Goal: Task Accomplishment & Management: Manage account settings

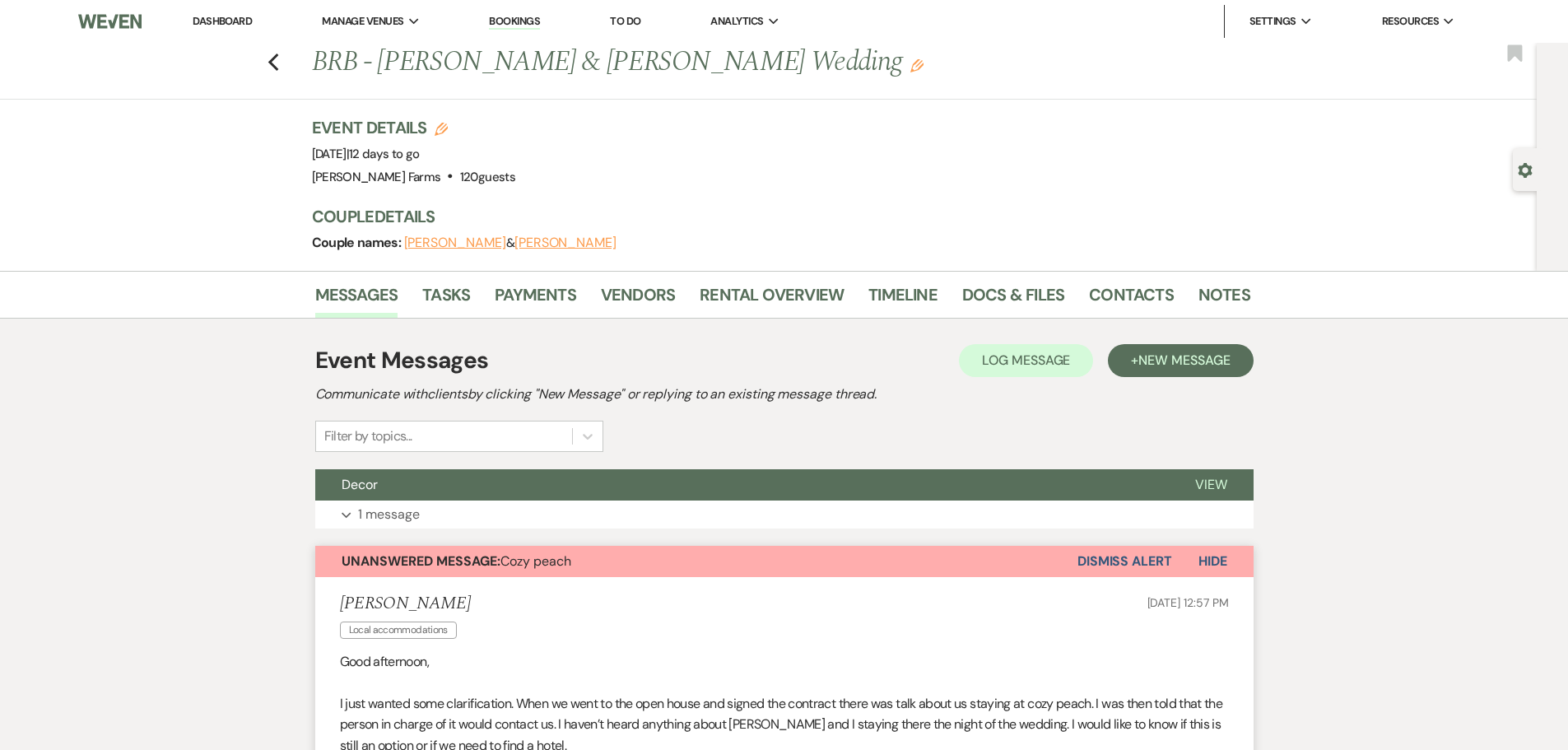
drag, startPoint x: 240, startPoint y: 1, endPoint x: 239, endPoint y: 10, distance: 9.1
click at [240, 1] on nav "Dashboard Manage Venues Expand [PERSON_NAME] Farms Bookings To Do Analytics Exp…" at bounding box center [784, 22] width 1568 height 43
click at [239, 23] on link "Dashboard" at bounding box center [222, 21] width 59 height 14
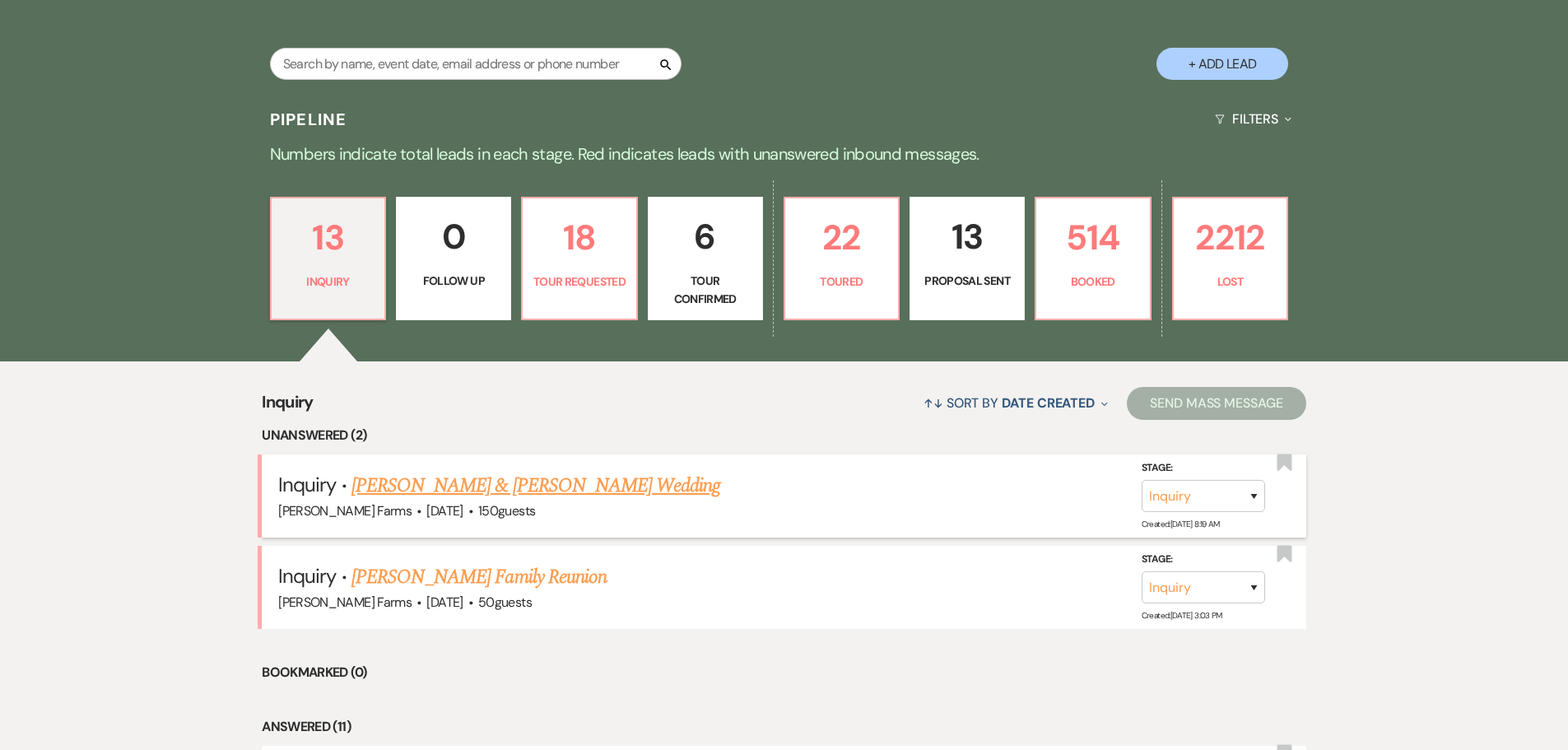
scroll to position [329, 0]
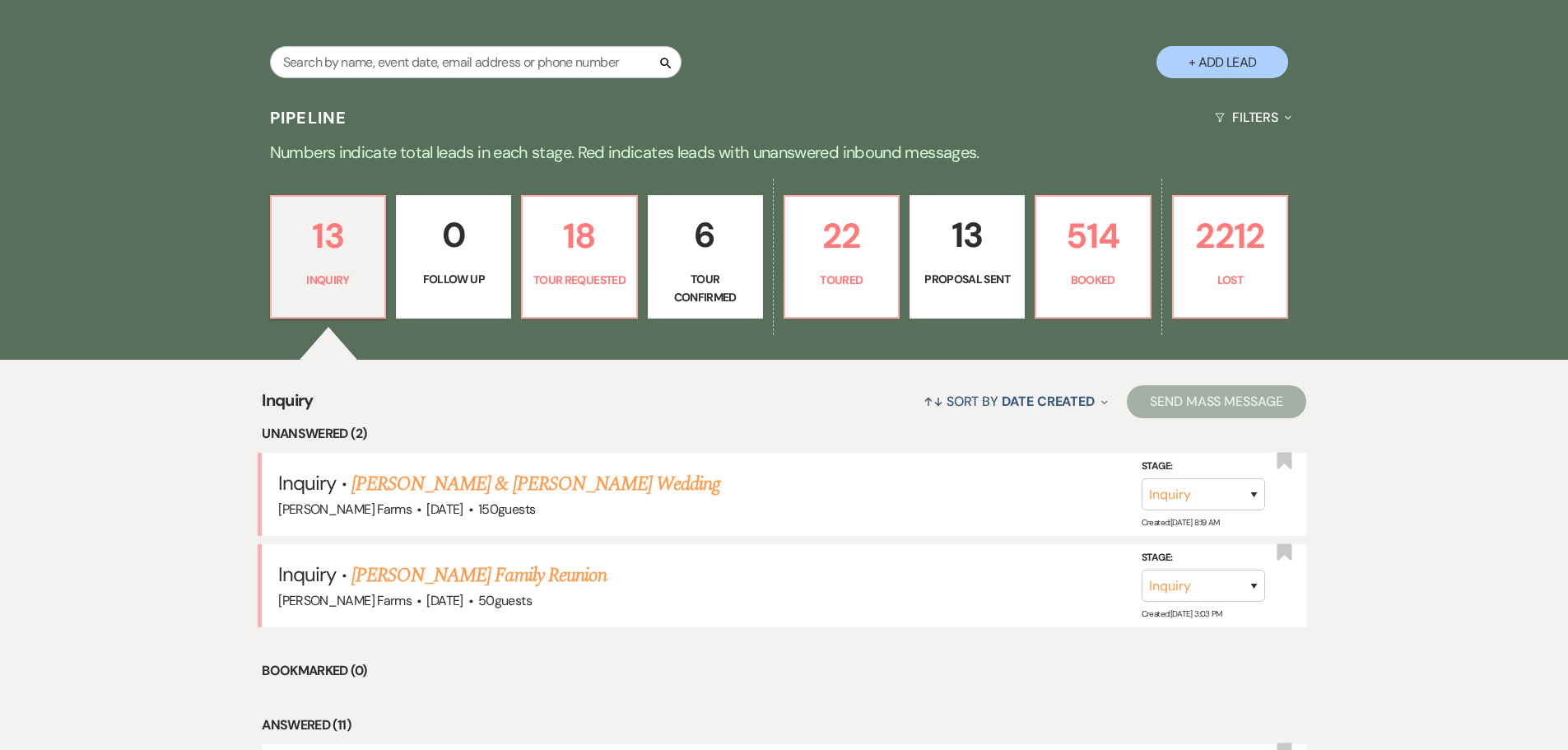
click at [731, 279] on p "Tour Confirmed" at bounding box center [705, 288] width 94 height 37
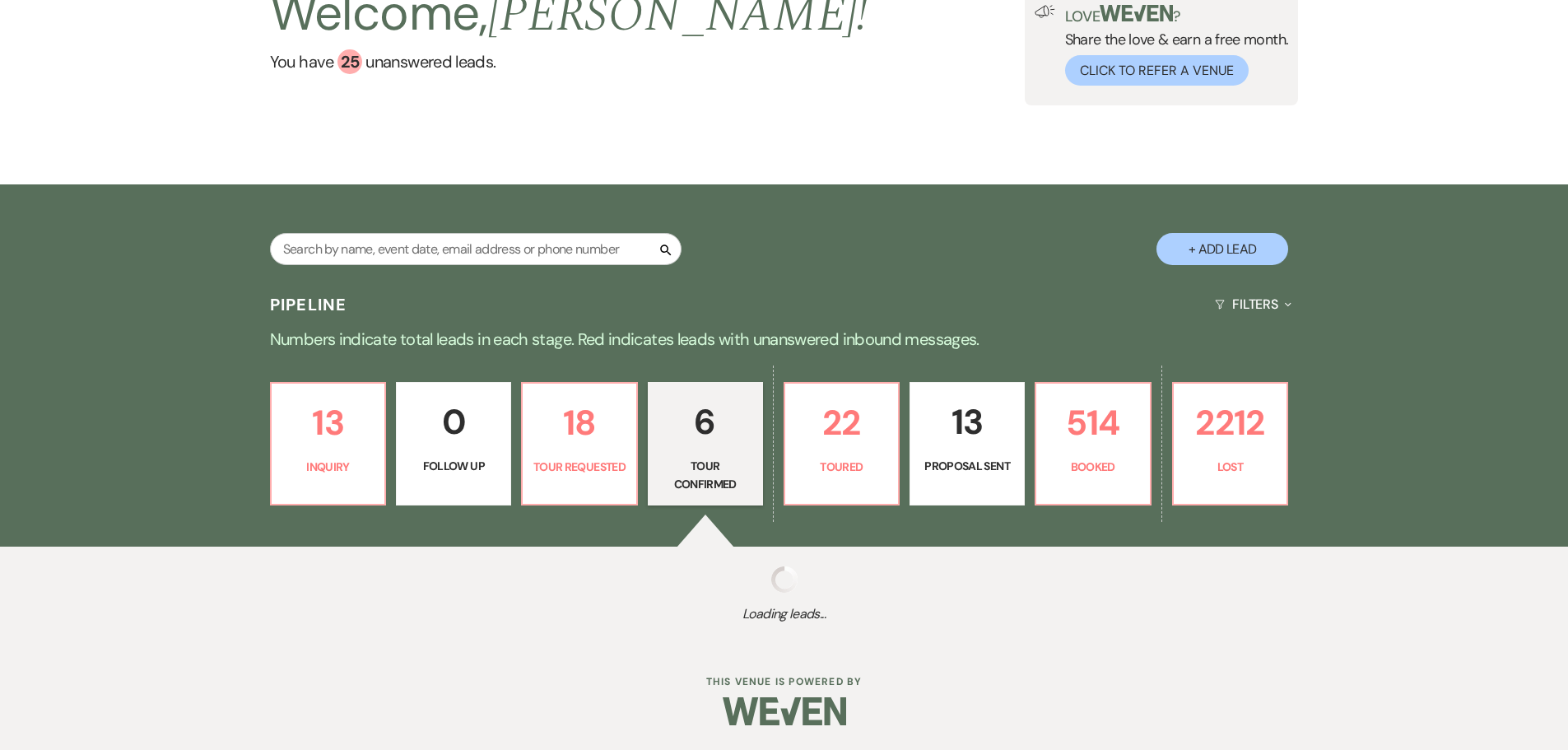
select select "4"
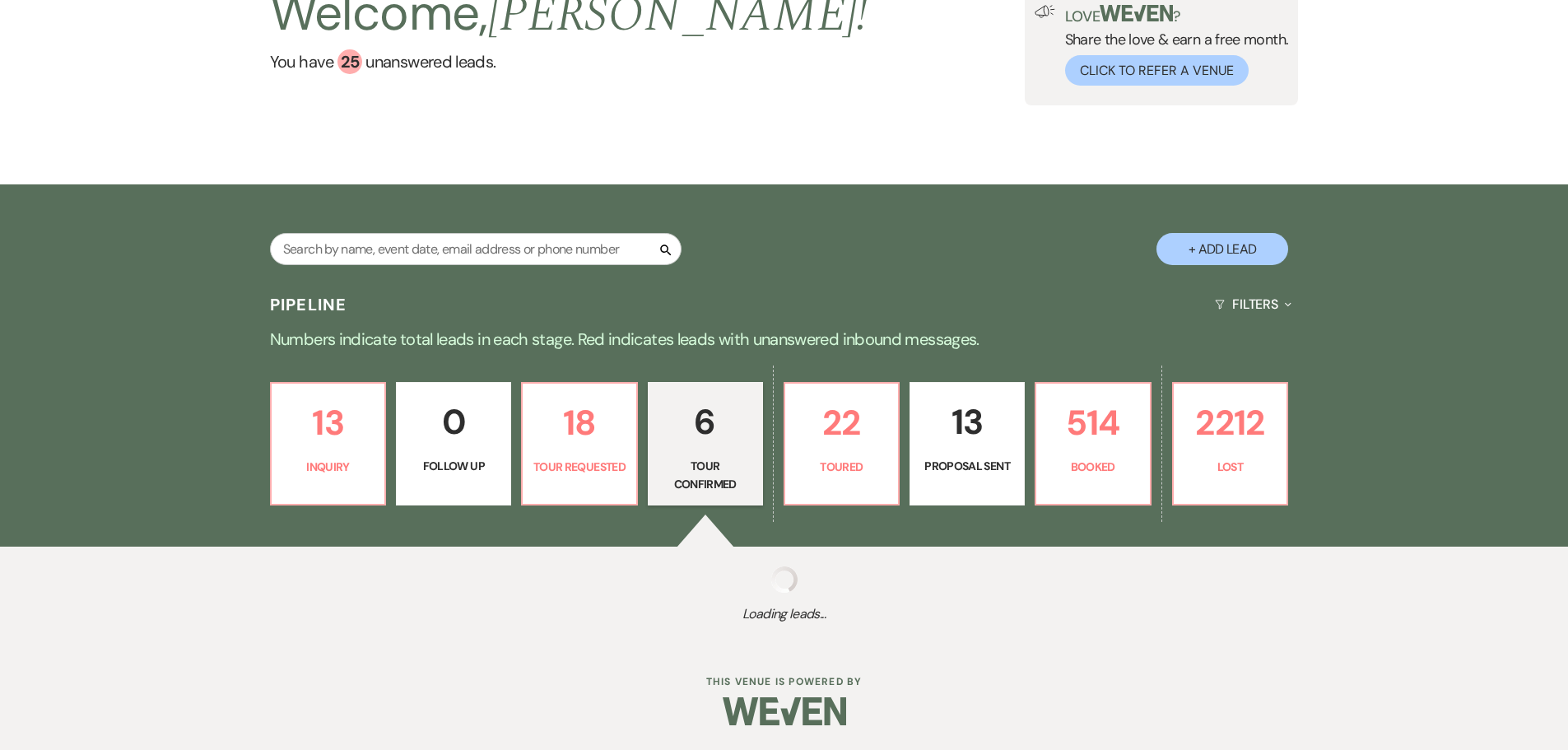
select select "4"
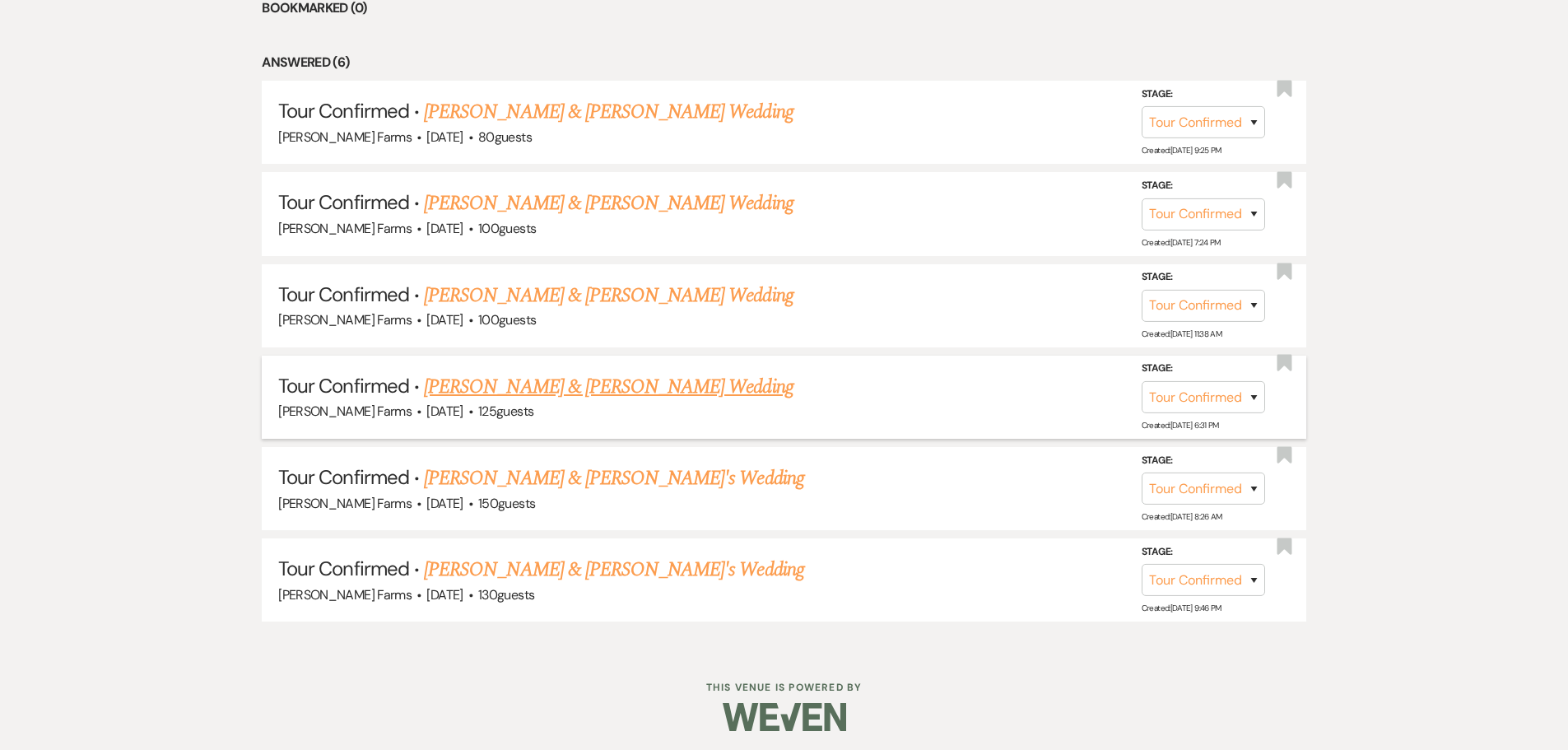
scroll to position [815, 0]
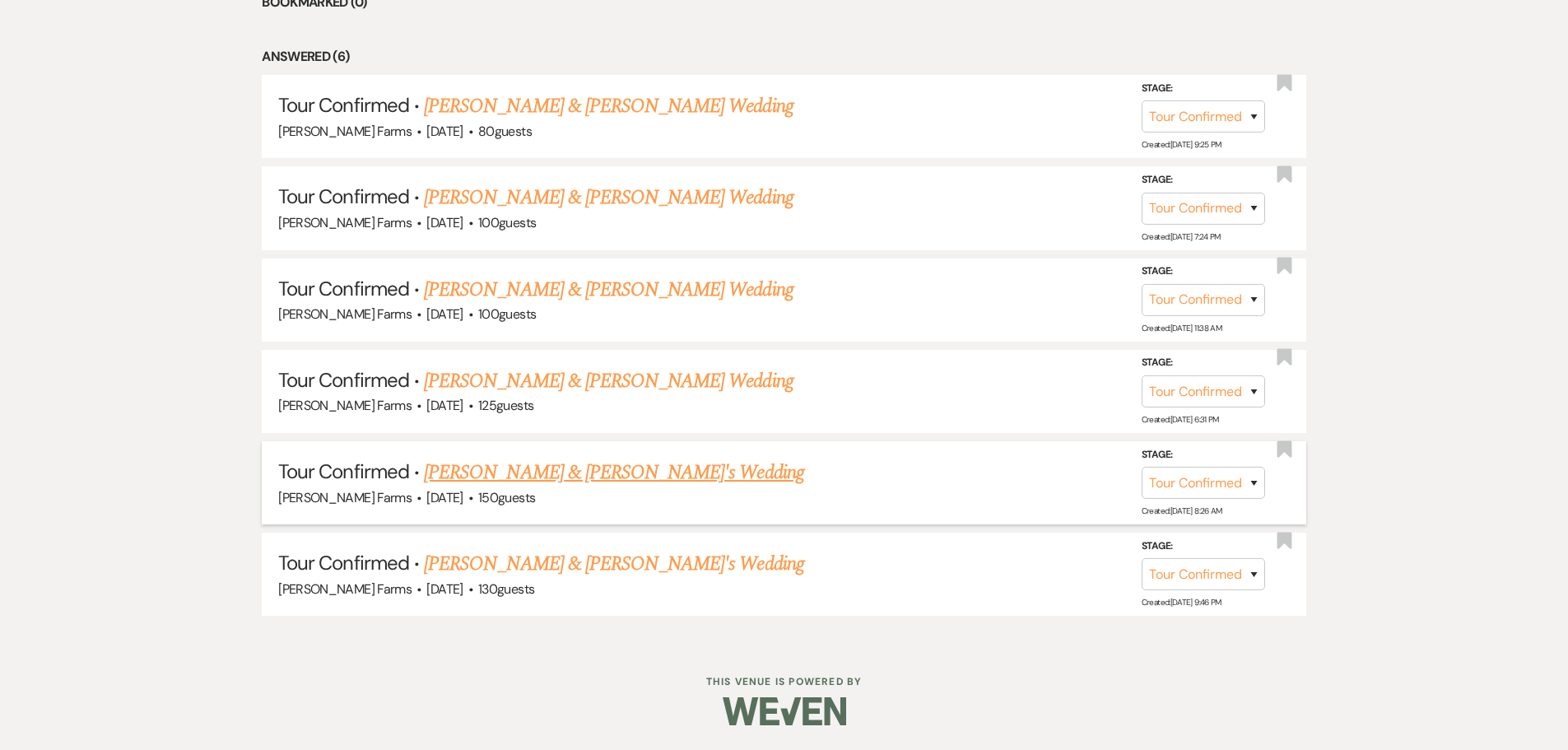
click at [585, 478] on link "[PERSON_NAME] & [PERSON_NAME]'s Wedding" at bounding box center [614, 472] width 380 height 29
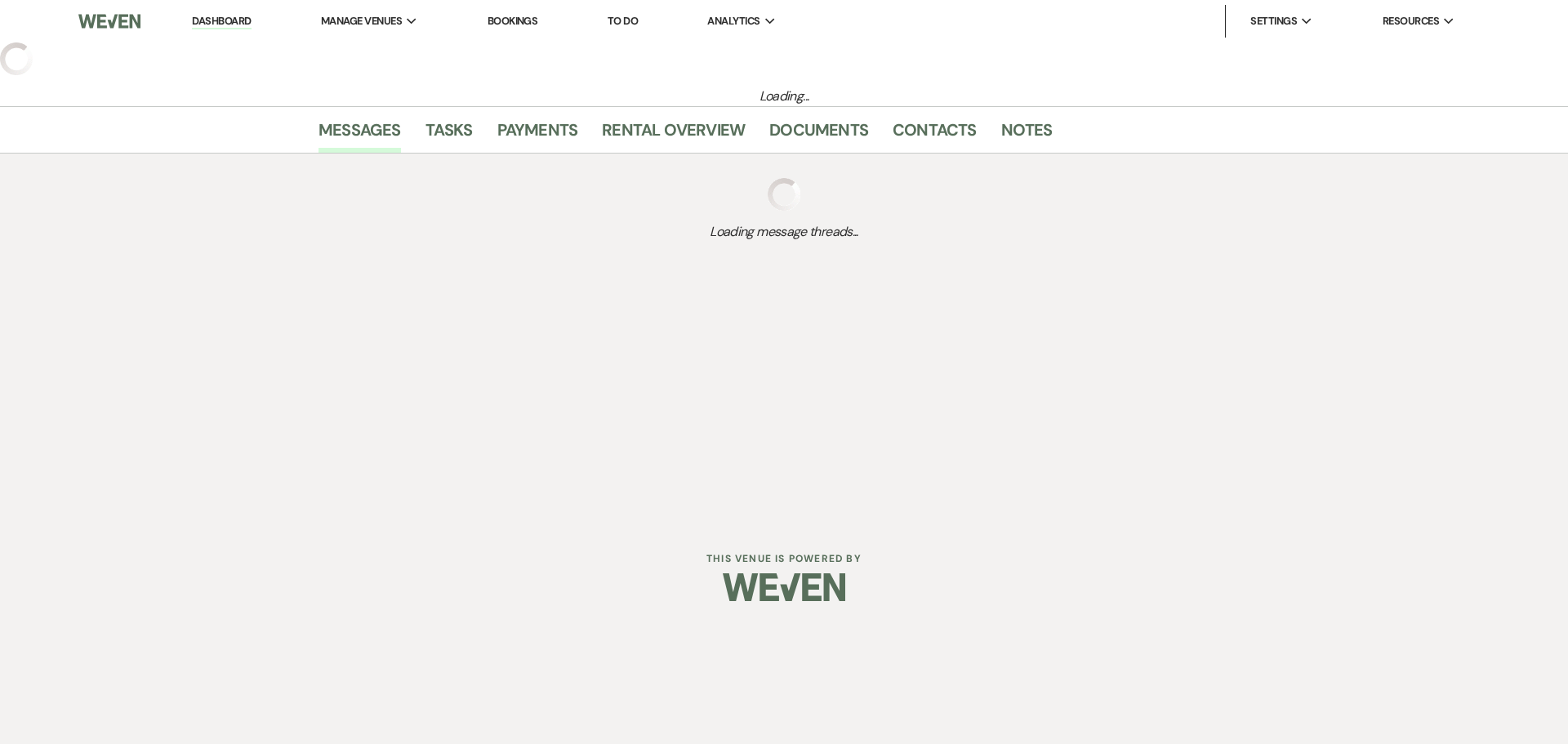
select select "4"
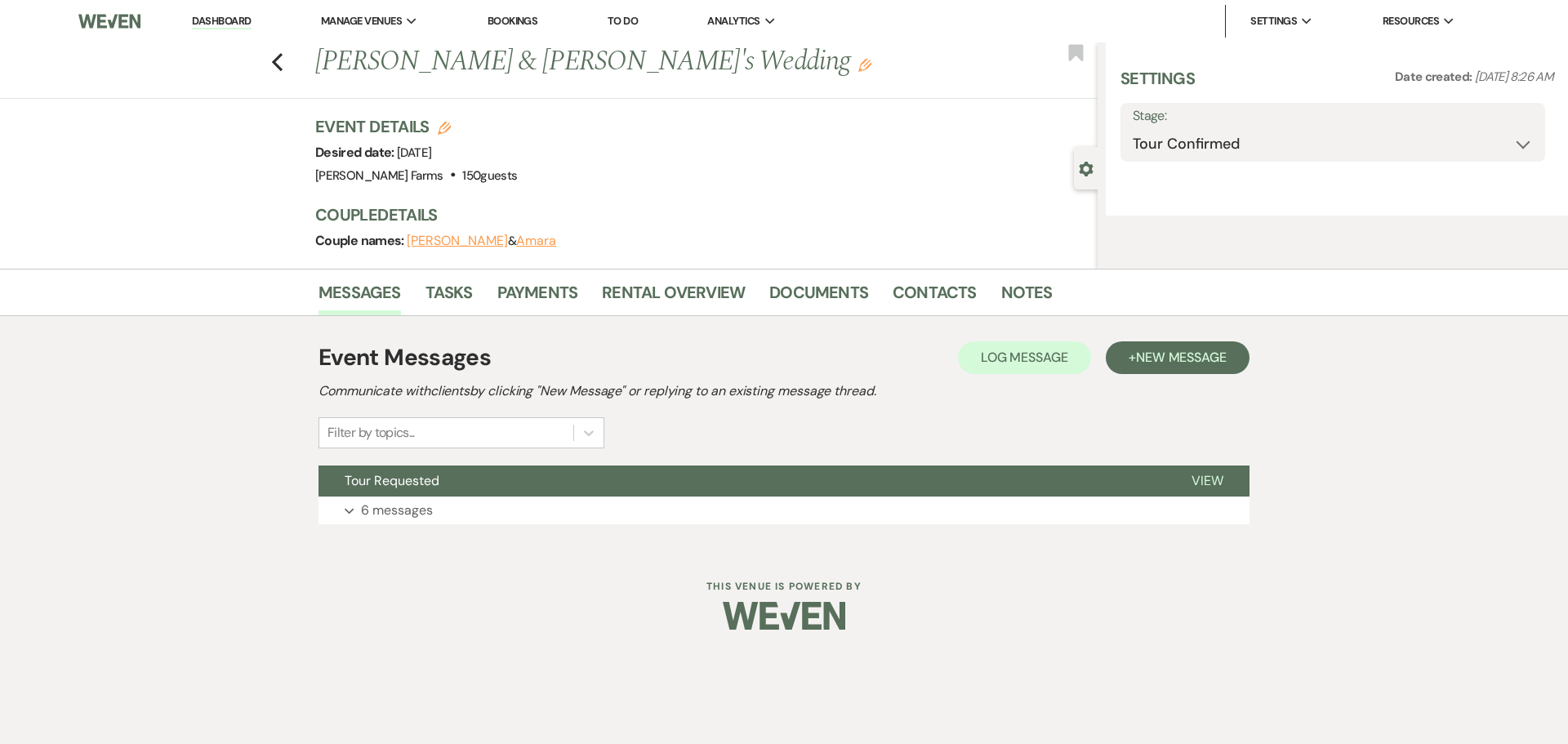
select select "5"
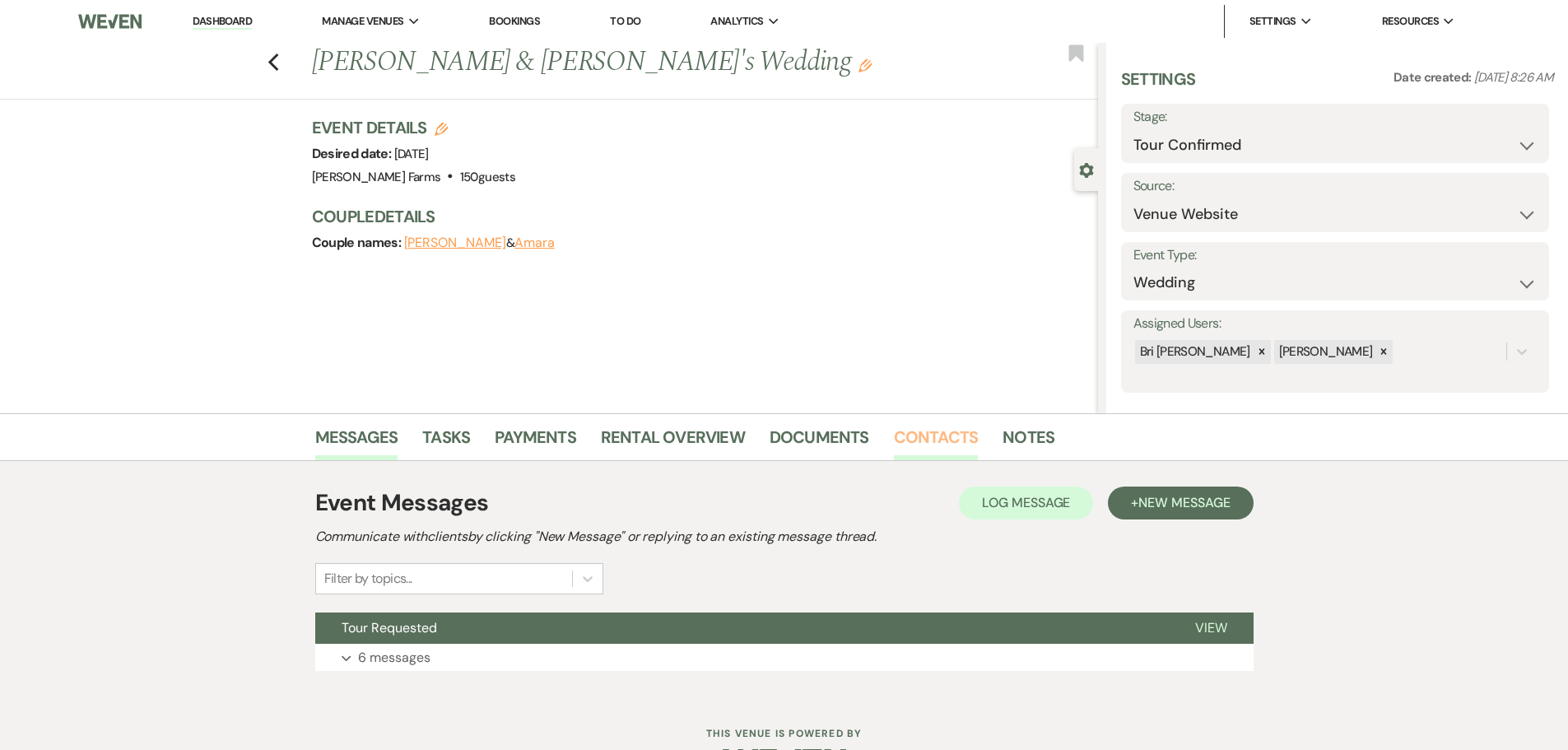
click at [918, 435] on link "Contacts" at bounding box center [936, 442] width 84 height 36
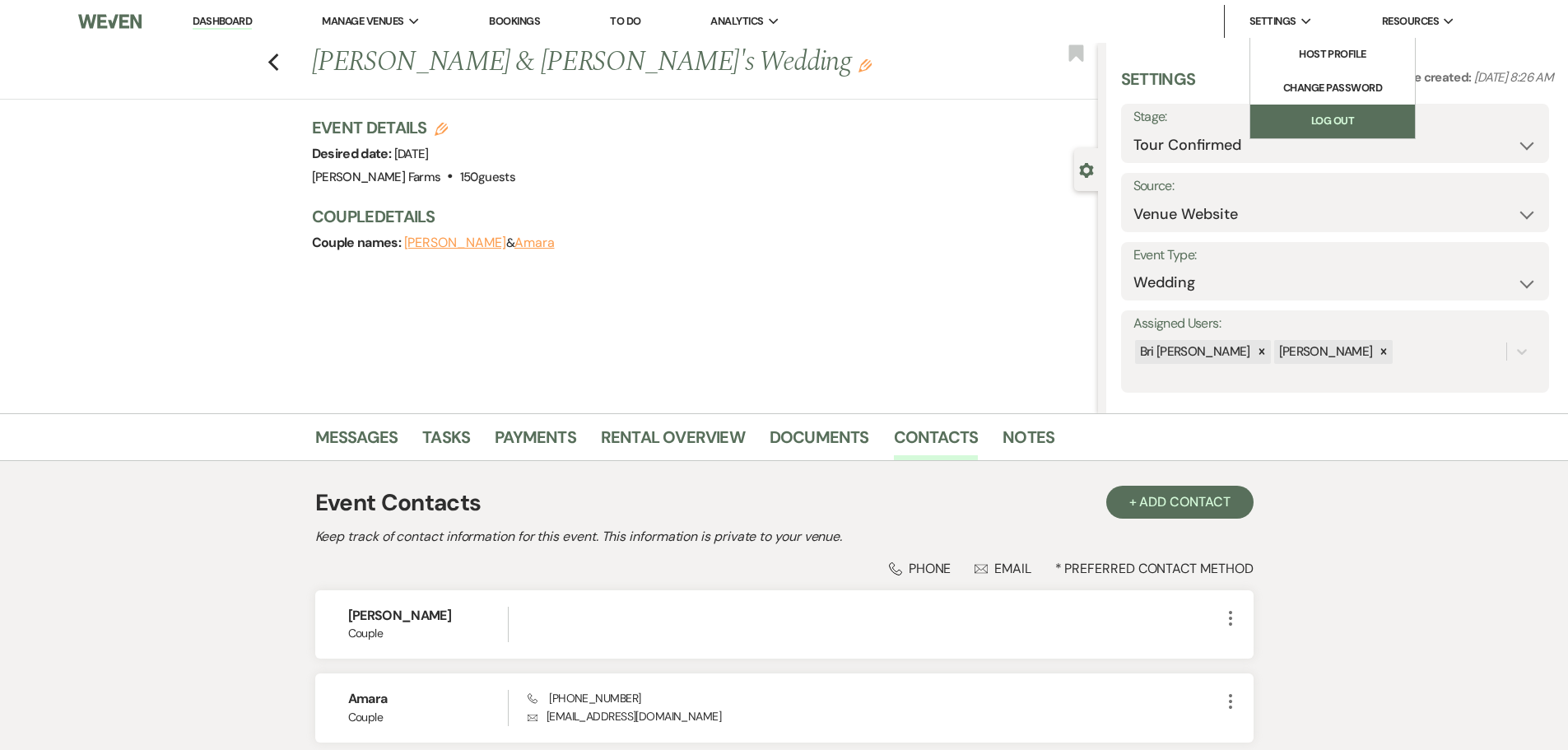
click at [1290, 122] on link "Log Out" at bounding box center [1332, 121] width 165 height 33
